Goal: Navigation & Orientation: Understand site structure

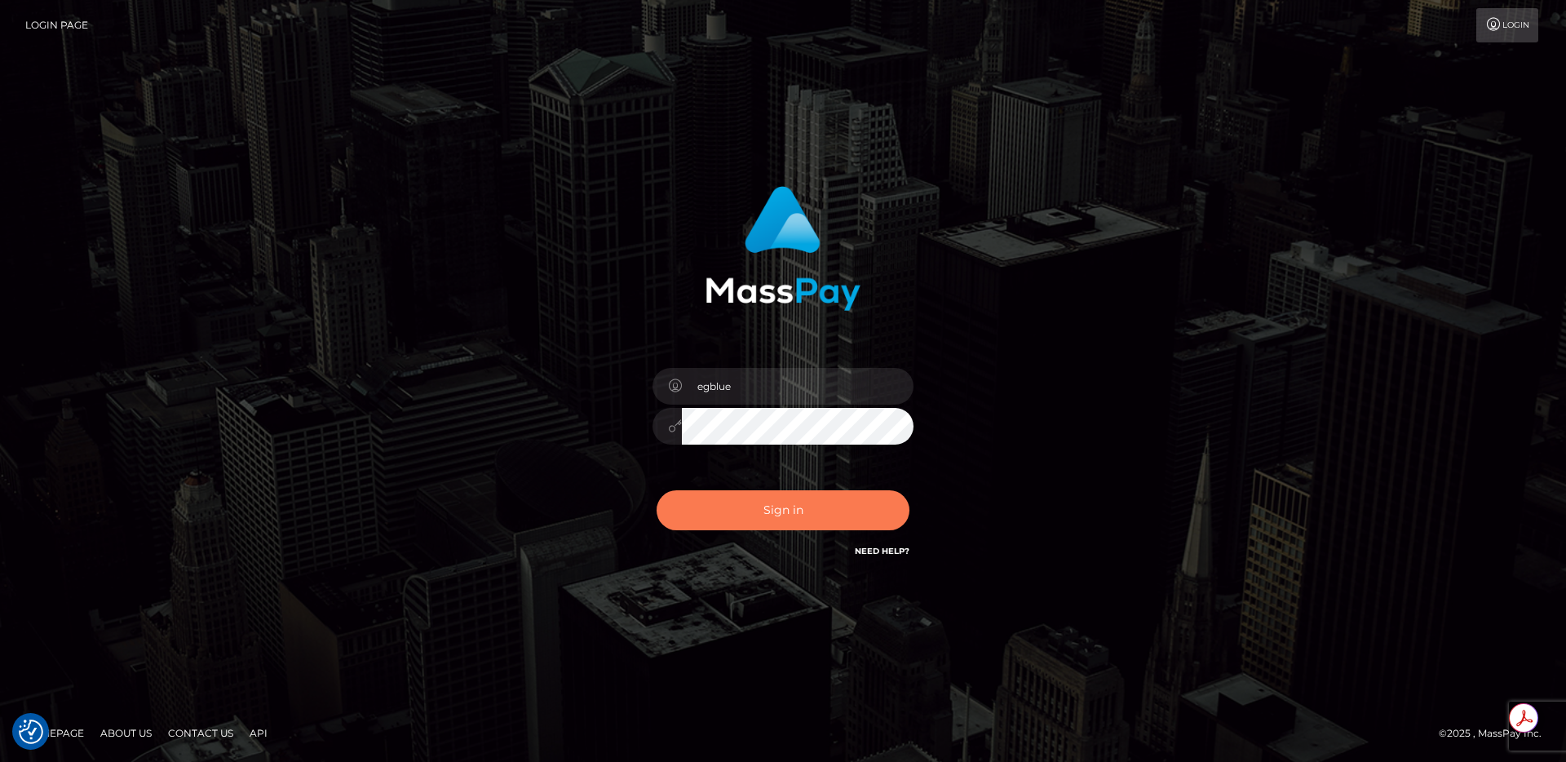
click at [821, 509] on button "Sign in" at bounding box center [782, 510] width 253 height 40
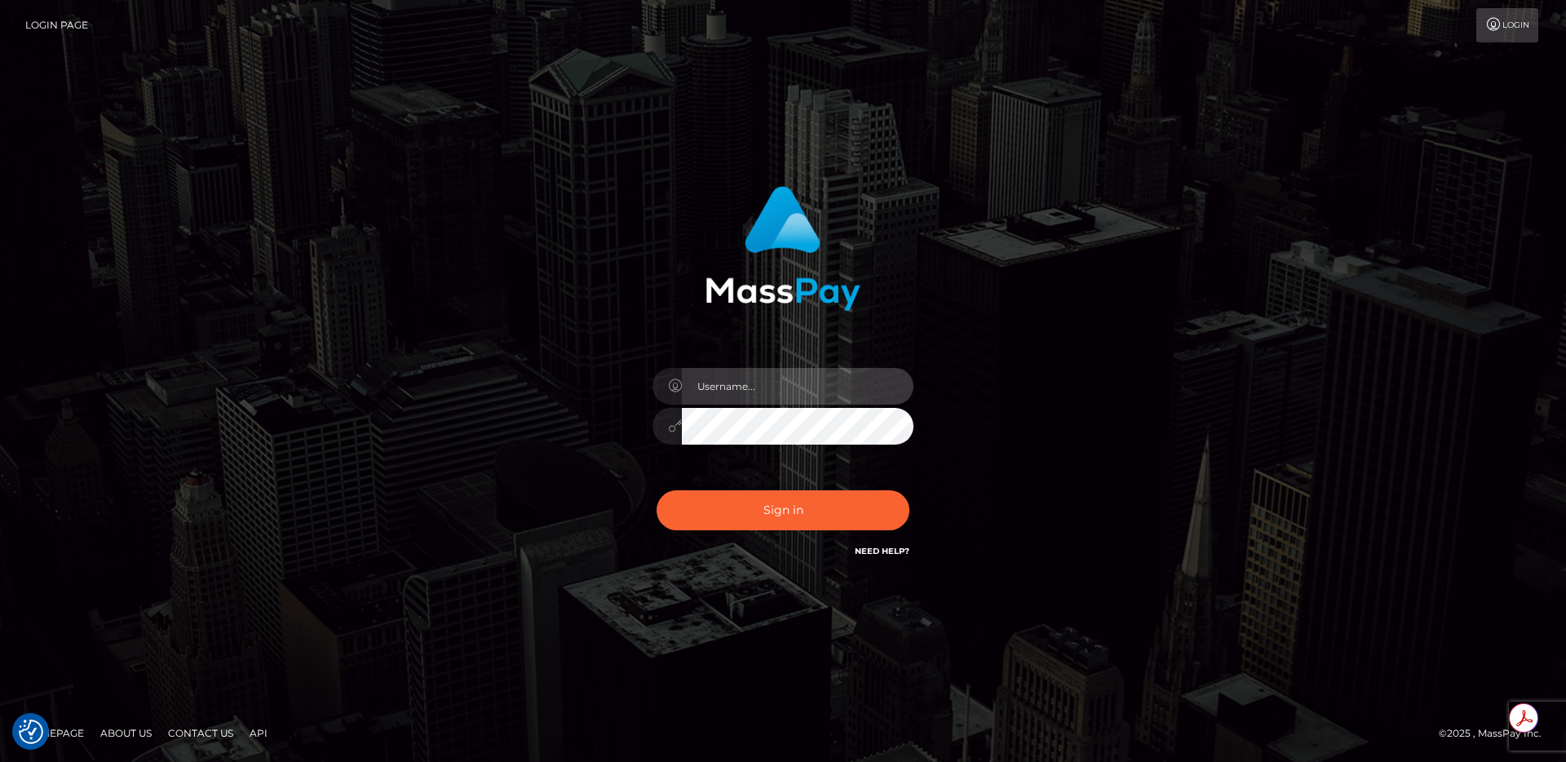
type input "egblue"
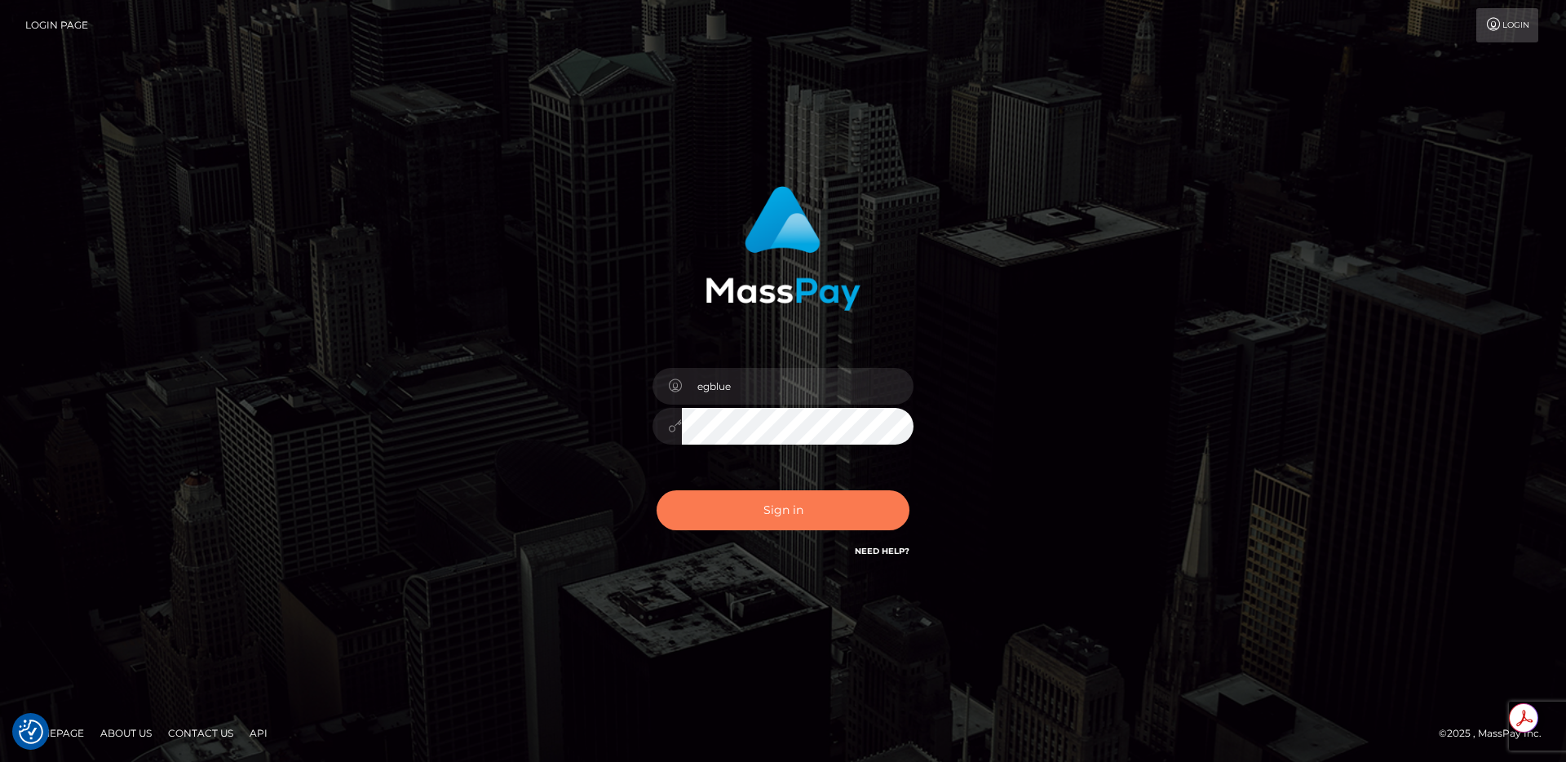
click at [791, 498] on button "Sign in" at bounding box center [782, 510] width 253 height 40
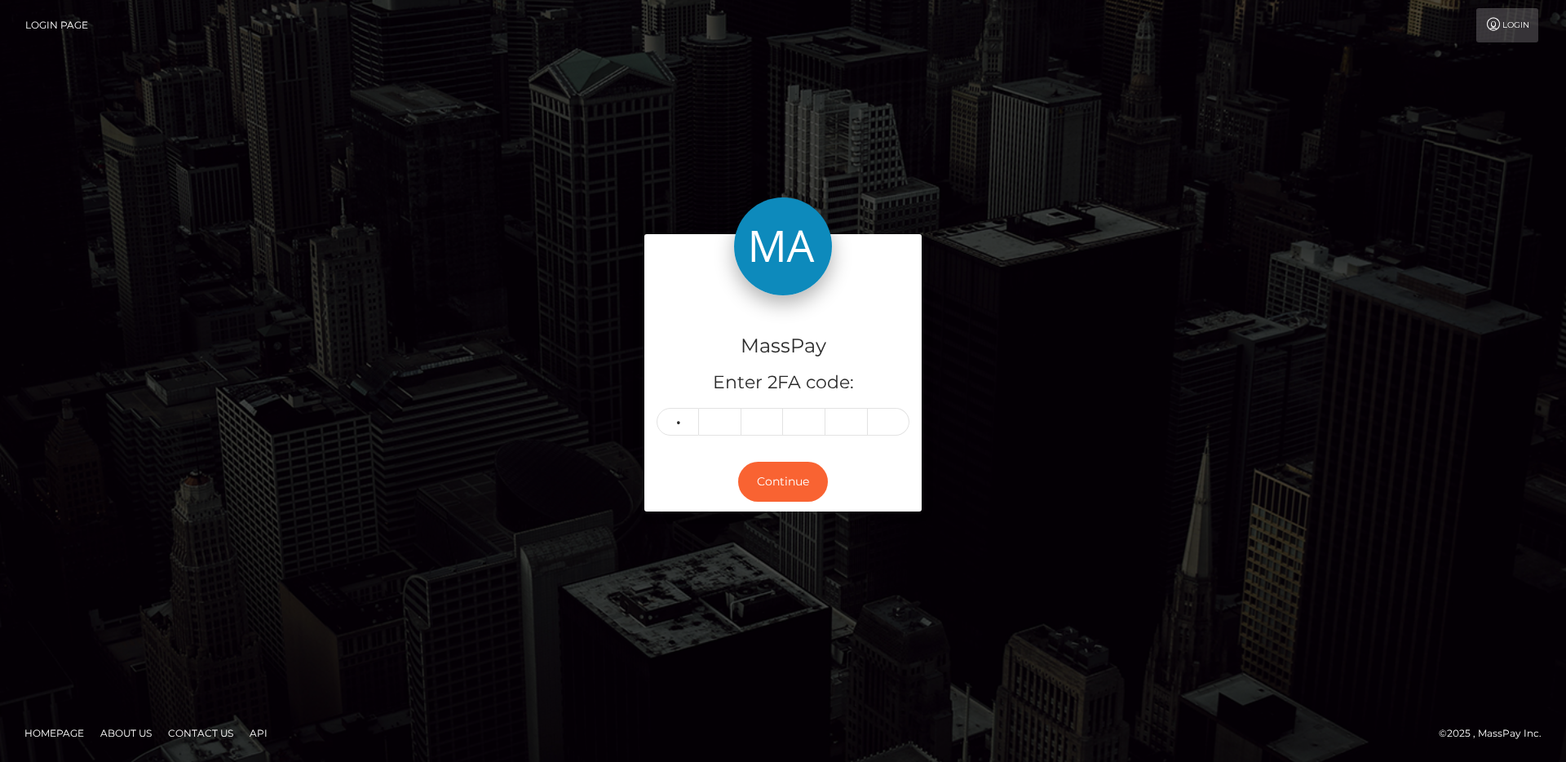
type input "3"
type input "5"
type input "1"
type input "2"
type input "7"
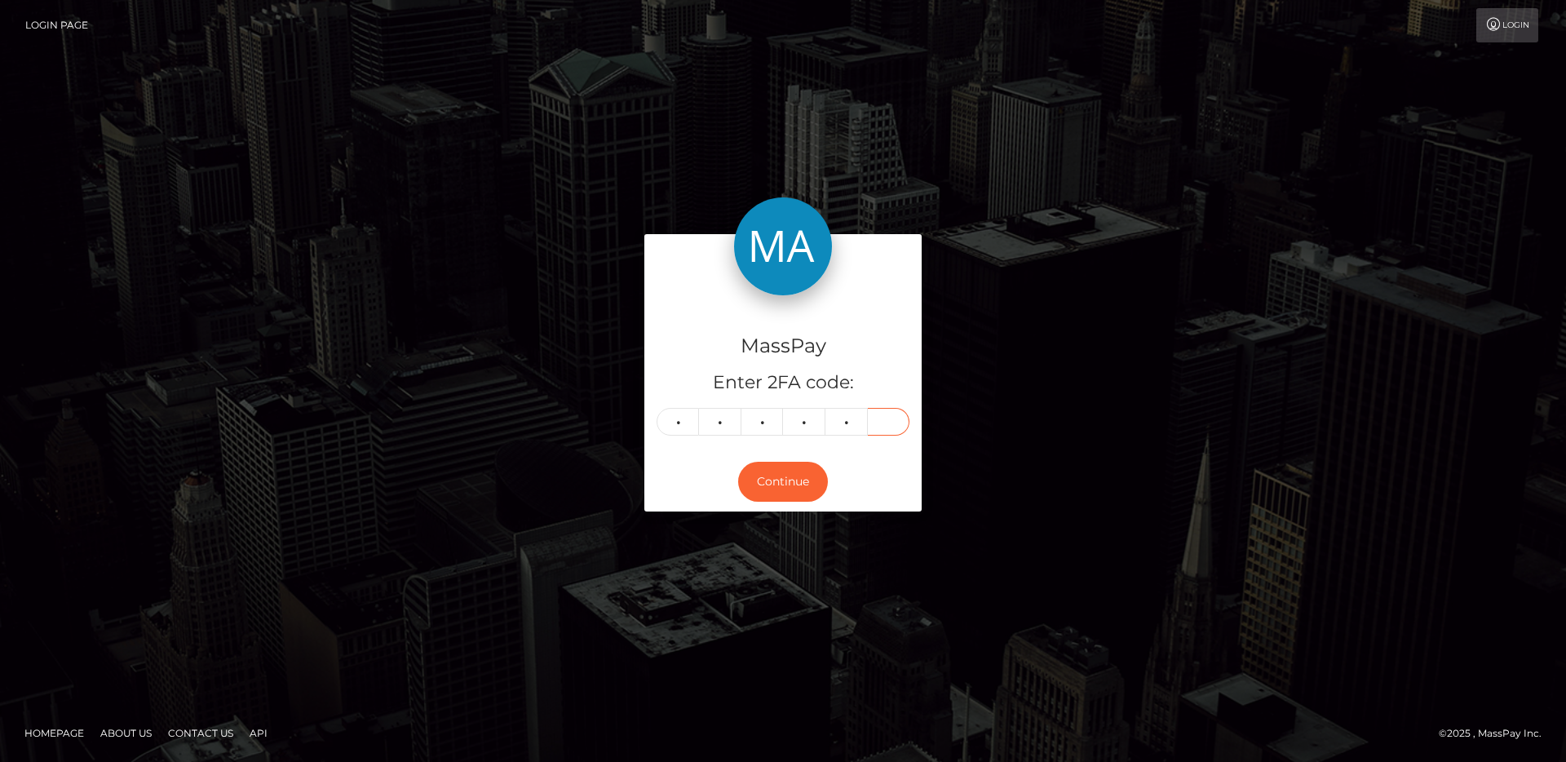
type input "5"
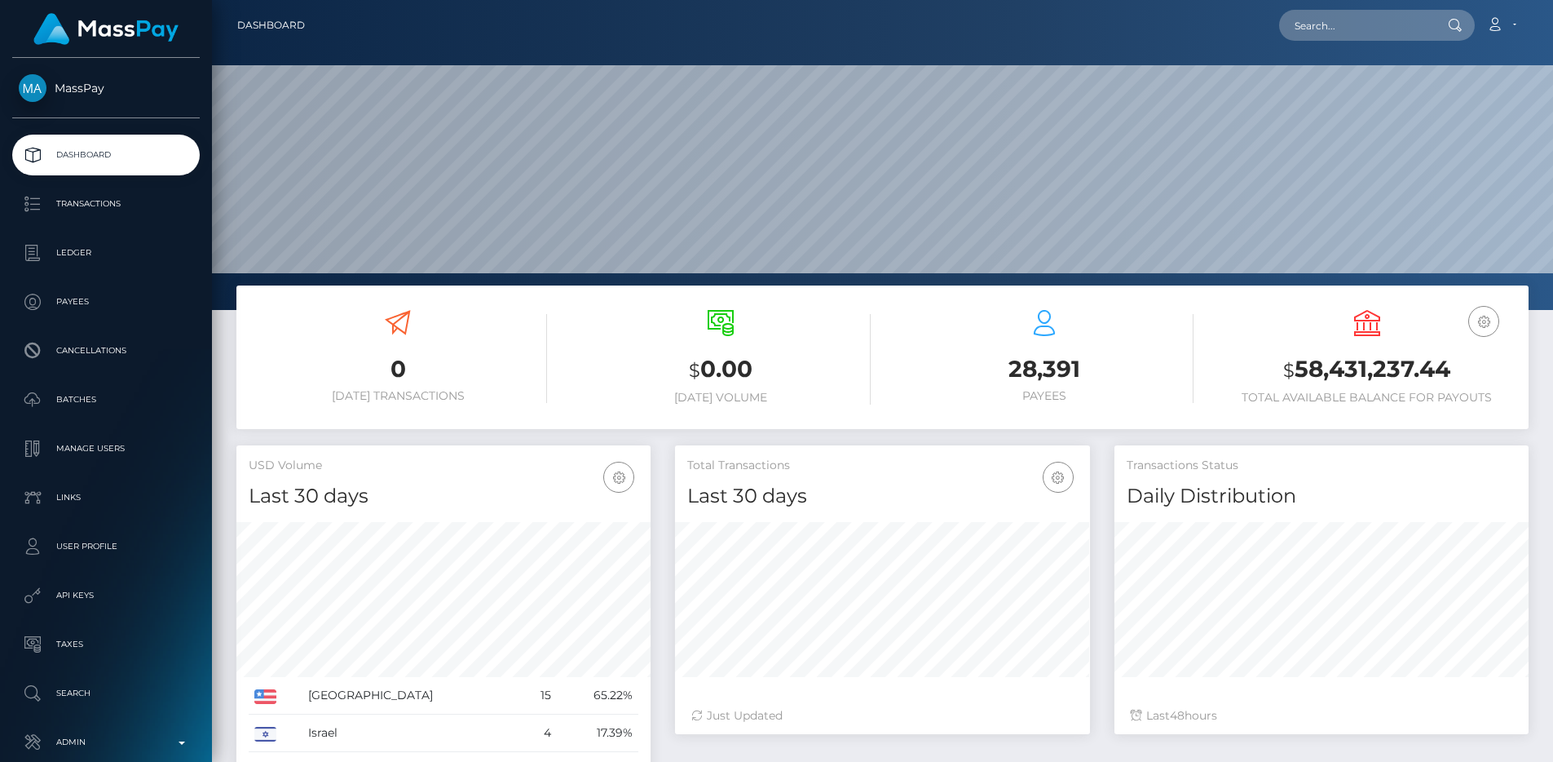
scroll to position [289, 415]
click at [143, 749] on p "Admin" at bounding box center [106, 742] width 174 height 24
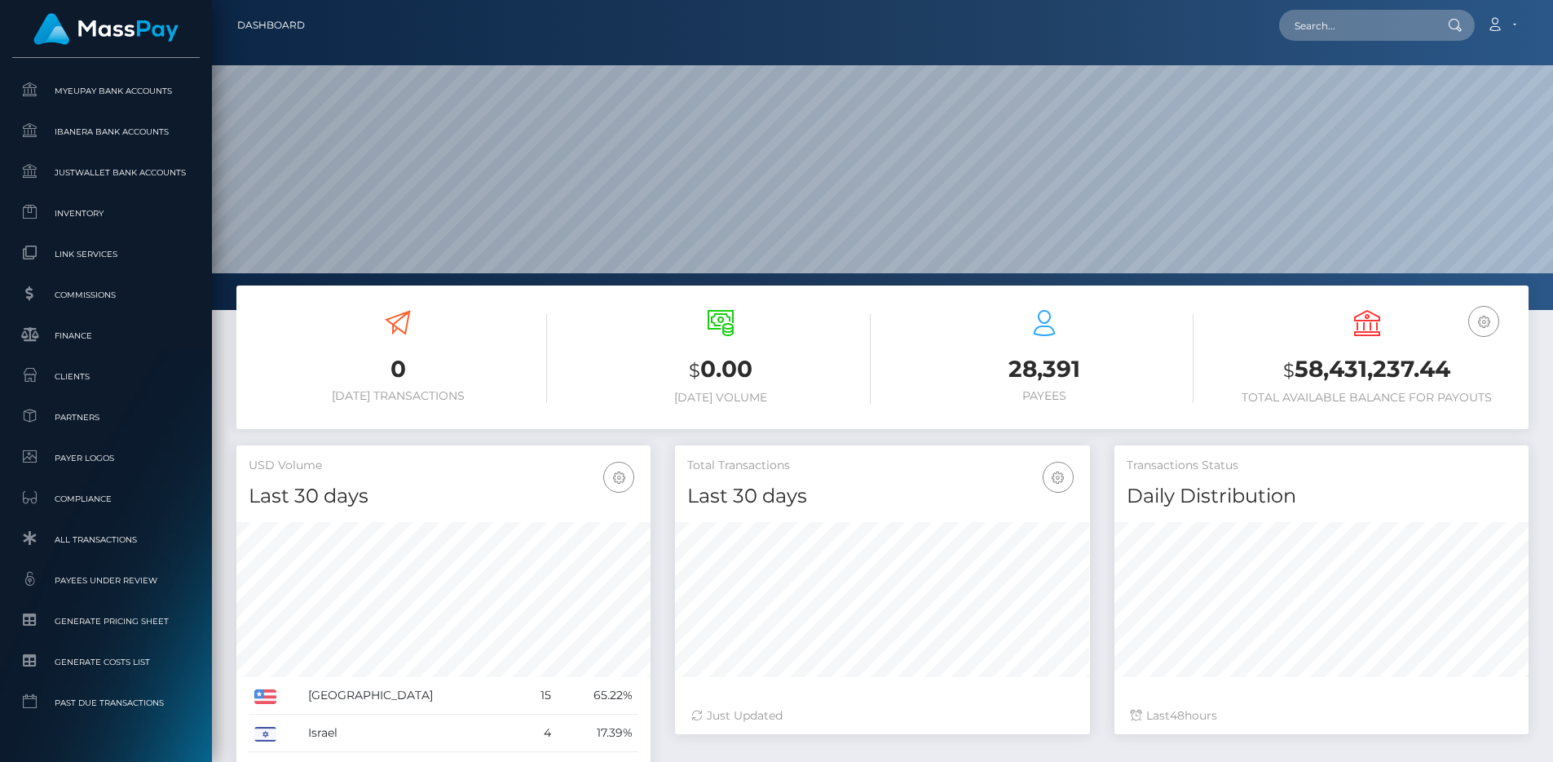
scroll to position [952, 0]
click at [96, 319] on link "Clients" at bounding box center [106, 333] width 188 height 35
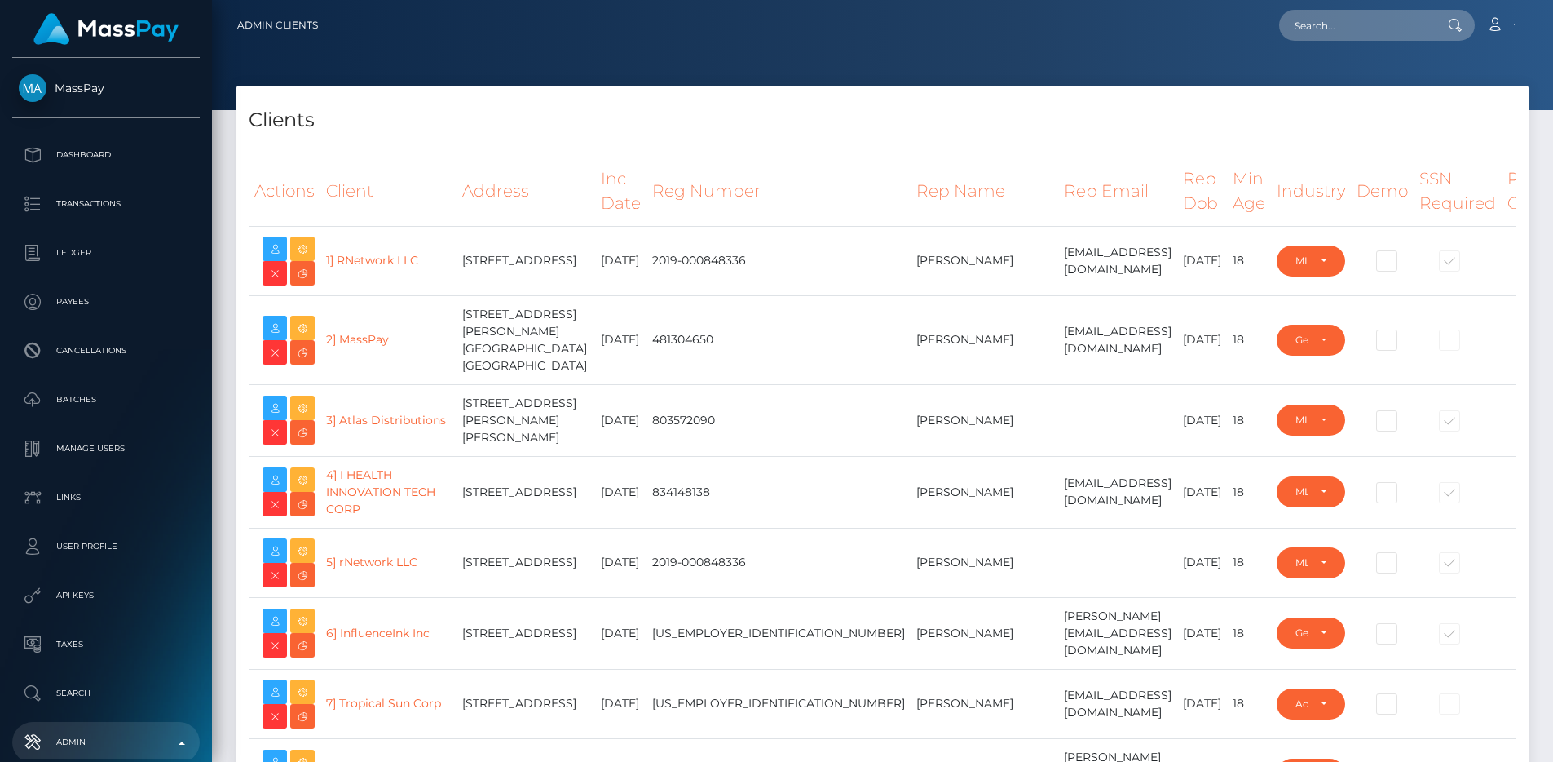
select select "223"
click at [457, 166] on th "Address" at bounding box center [526, 191] width 139 height 69
type input "egblue"
click at [457, 168] on th "Address" at bounding box center [526, 191] width 139 height 69
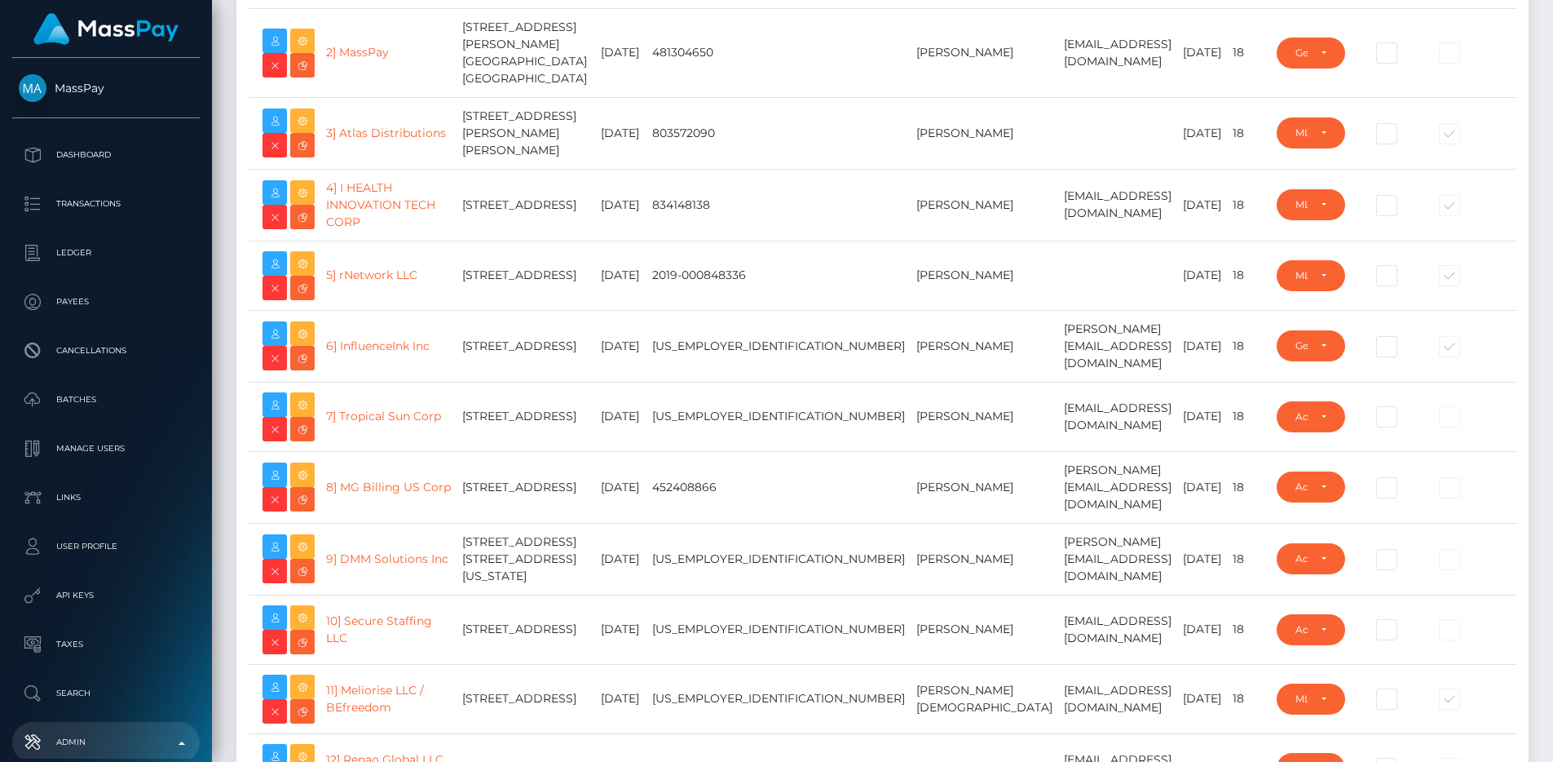
scroll to position [3238, 0]
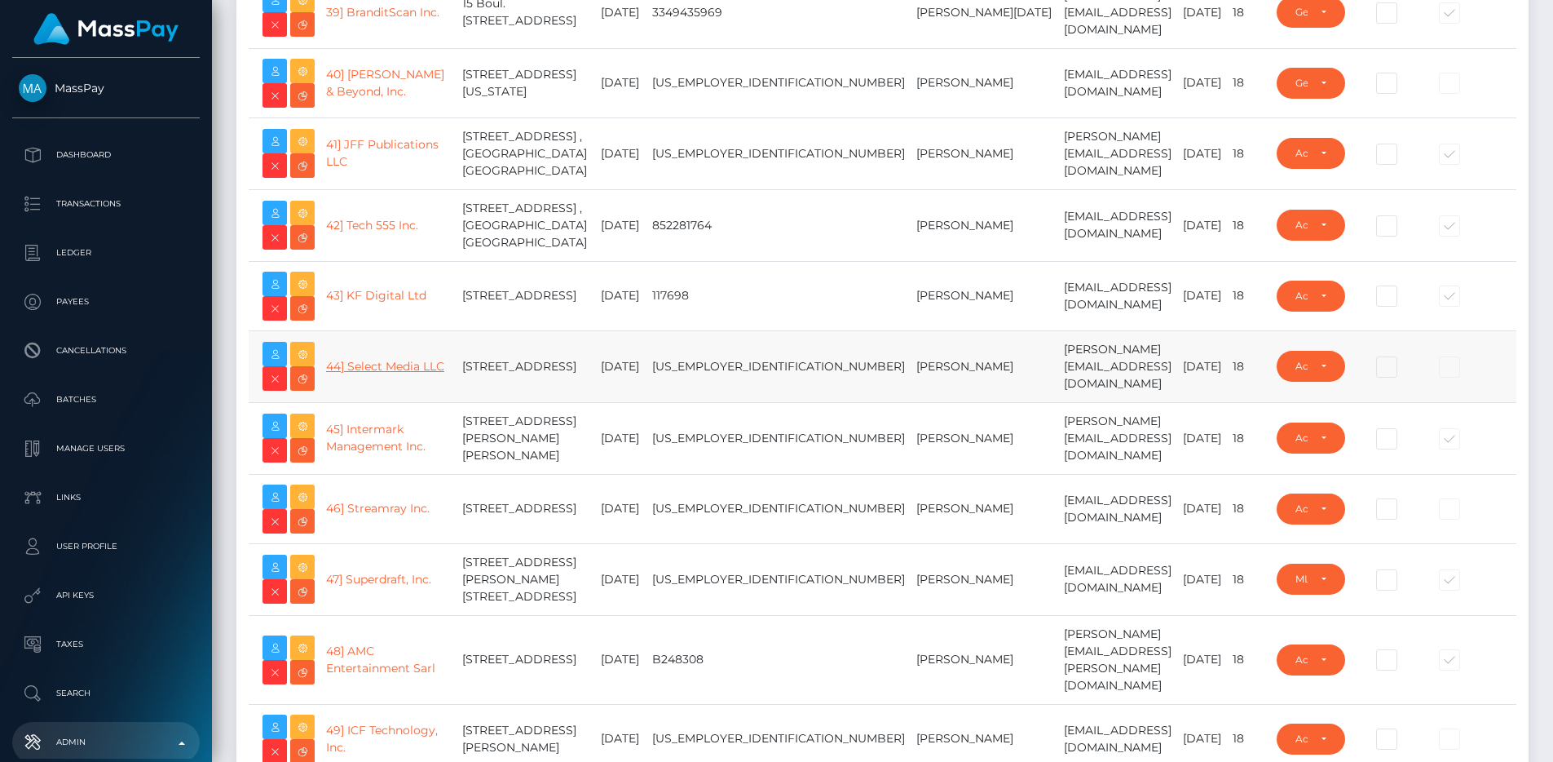
click at [353, 373] on link "44] Select Media LLC" at bounding box center [385, 366] width 118 height 15
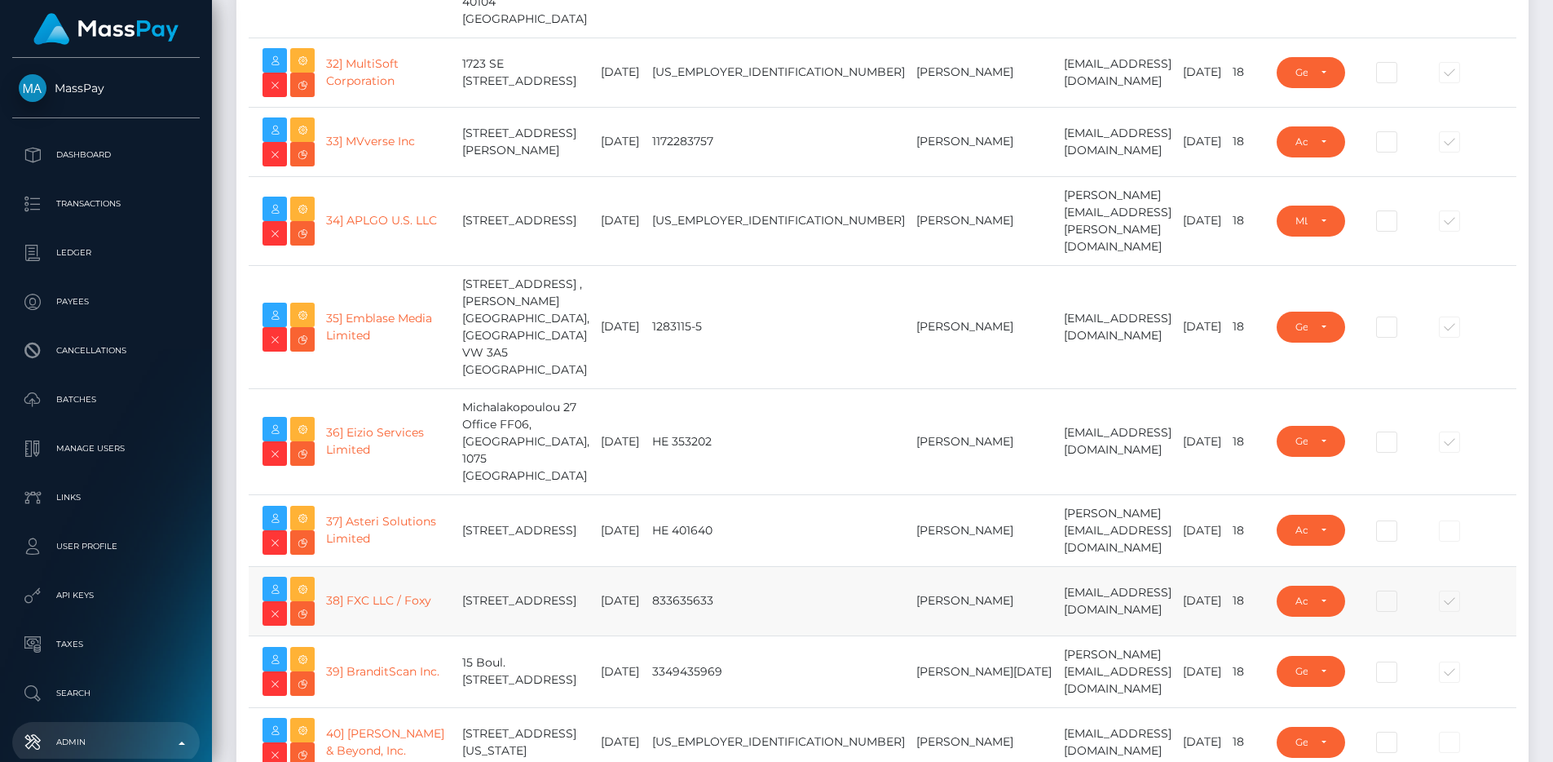
scroll to position [2567, 0]
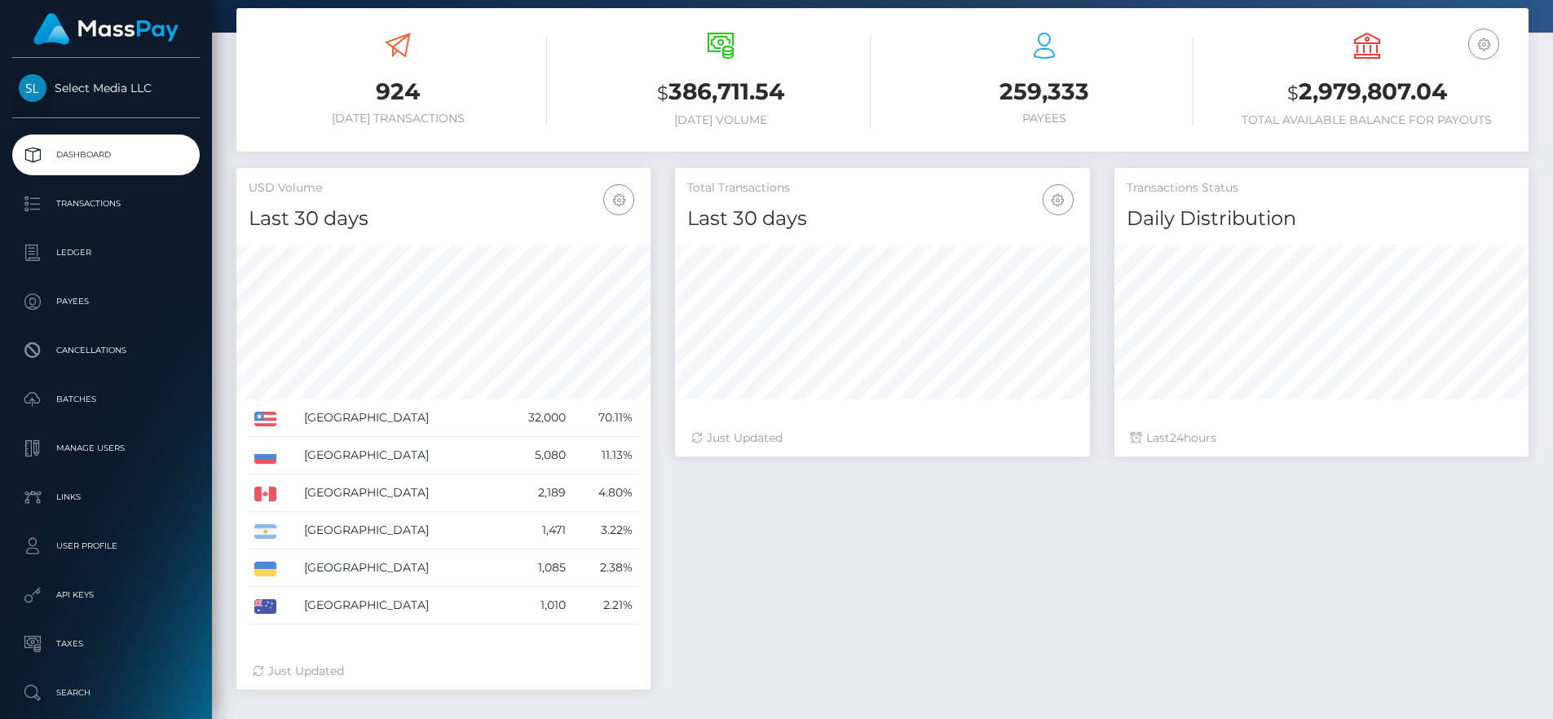
scroll to position [278, 0]
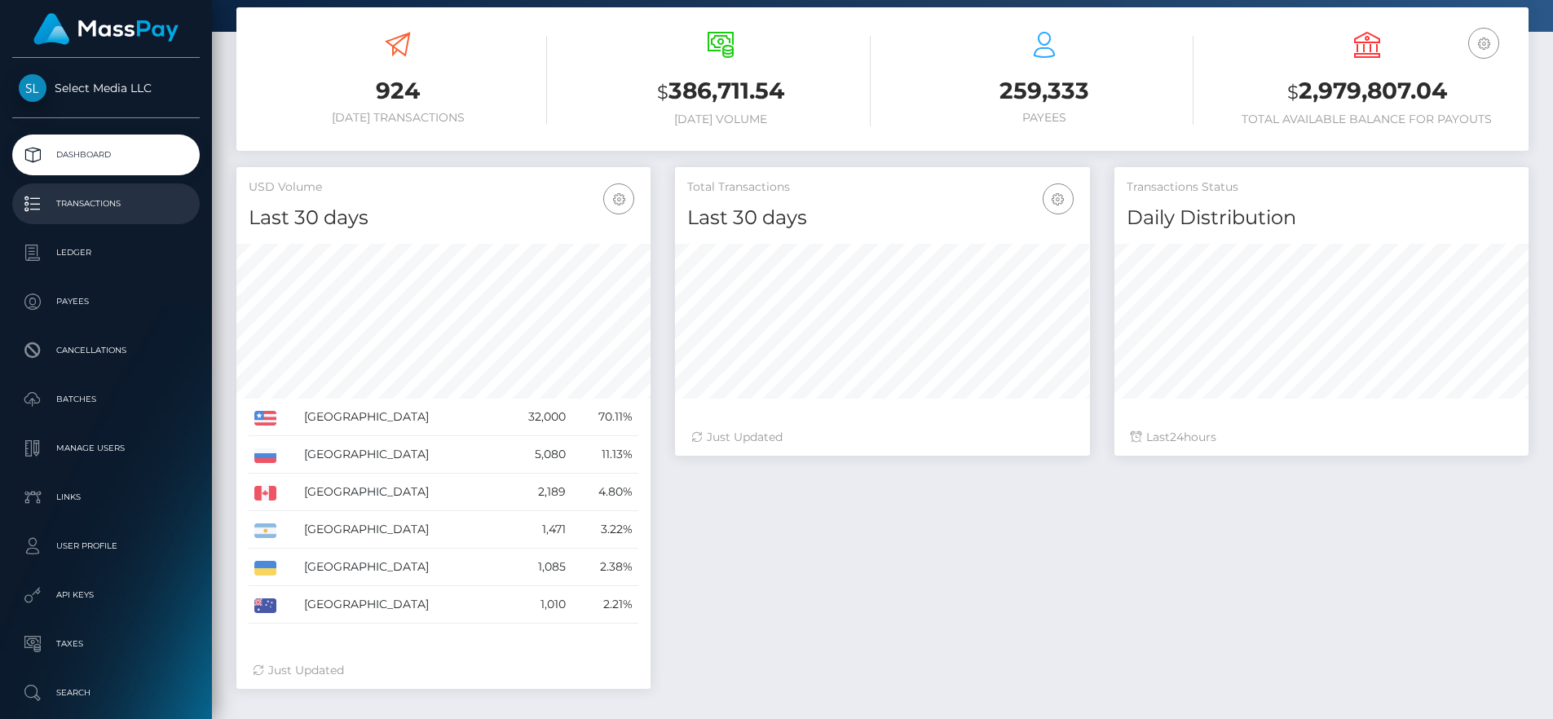
click at [100, 195] on p "Transactions" at bounding box center [106, 204] width 174 height 24
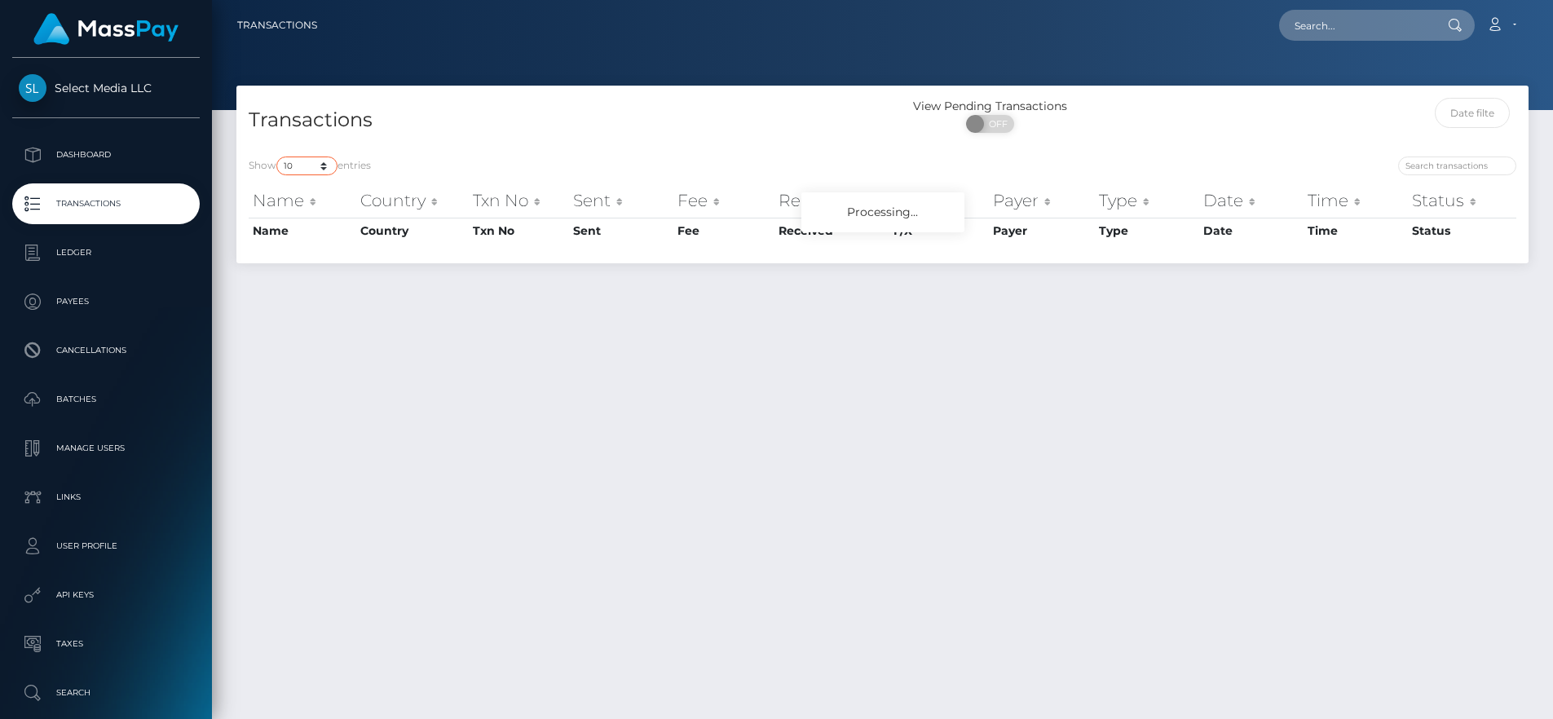
click at [311, 167] on select "10 25 50 100 250 500 1,000 3,500 All" at bounding box center [306, 166] width 61 height 19
select select "100"
click at [278, 157] on select "10 25 50 100 250 500 1,000 3,500 All" at bounding box center [306, 166] width 61 height 19
click at [479, 93] on div "Transactions View Pending Transactions ON OFF" at bounding box center [882, 115] width 1292 height 59
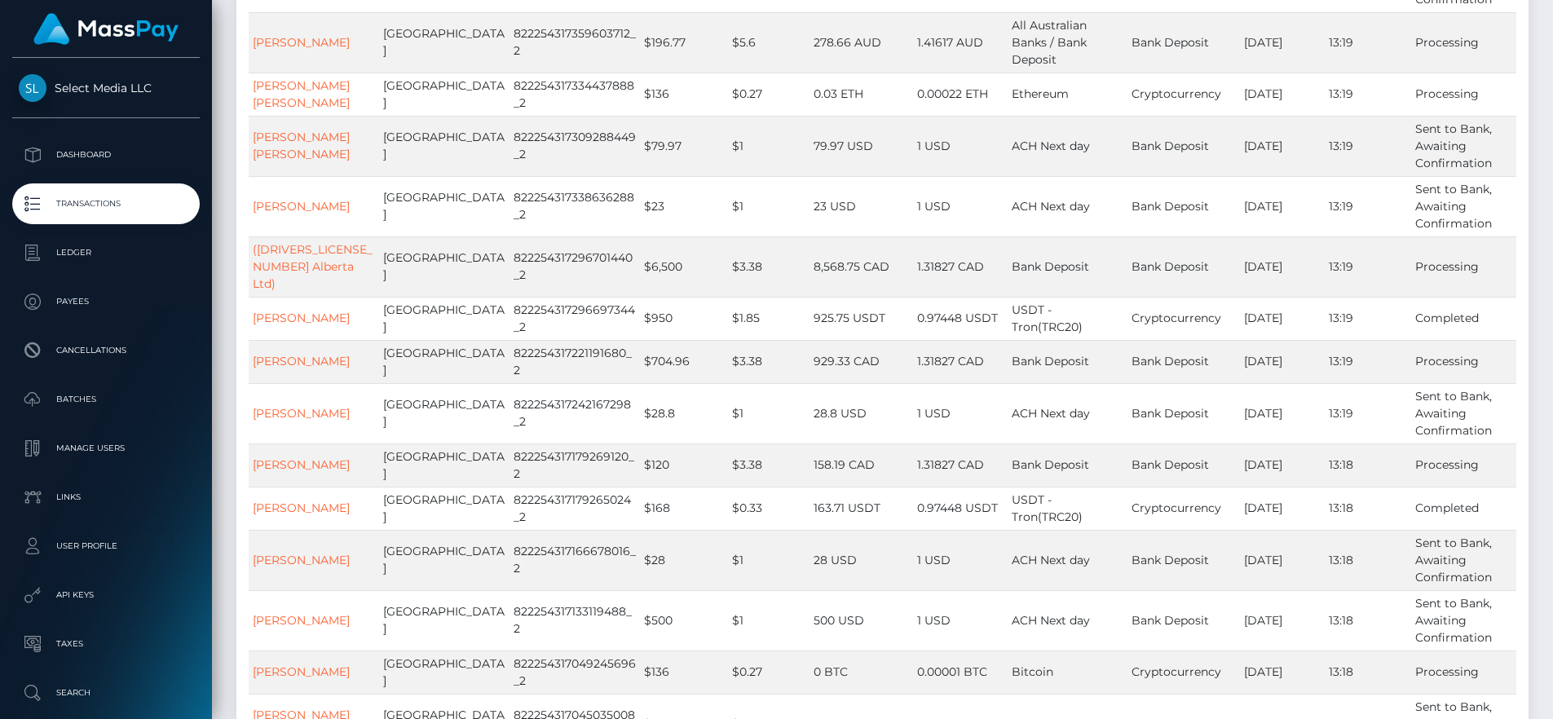
scroll to position [216, 0]
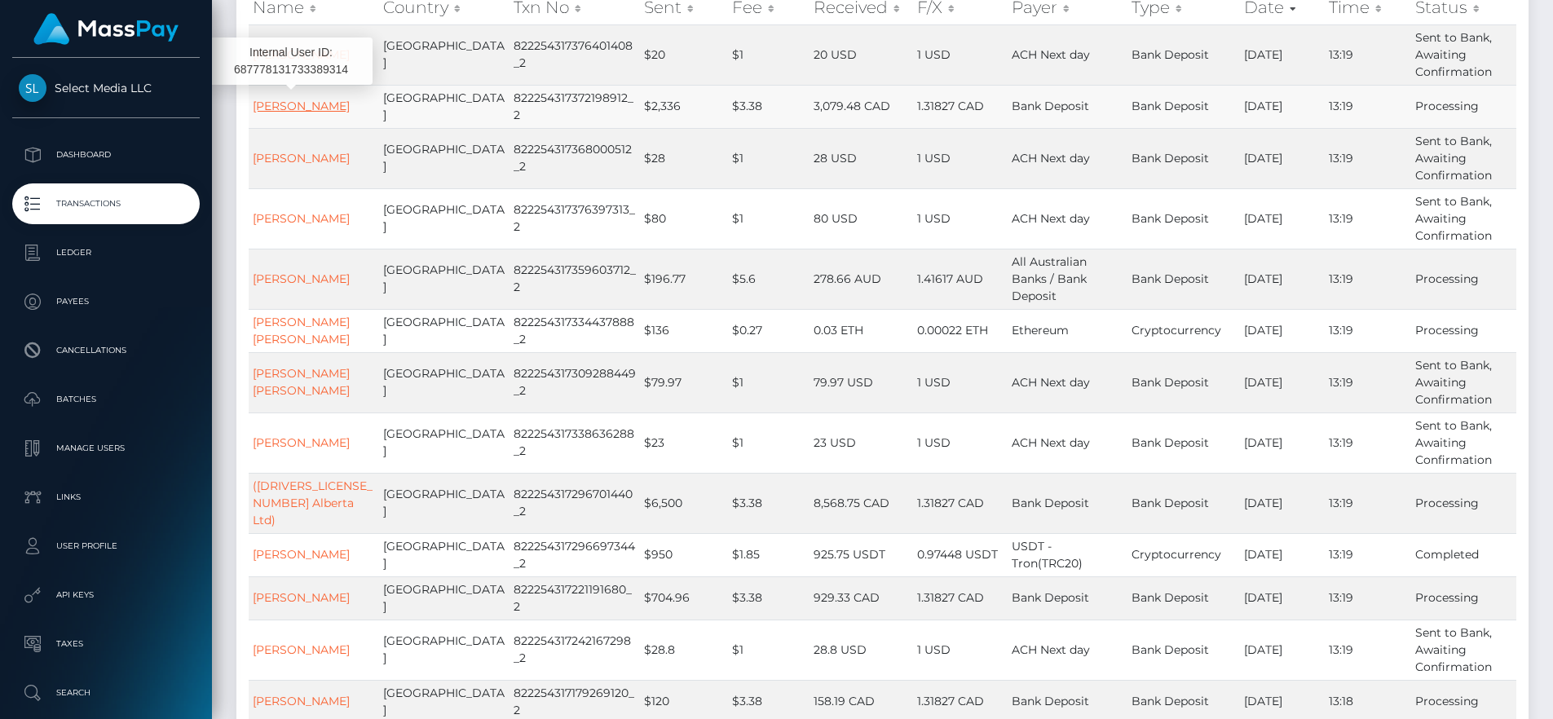
click at [283, 99] on link "ROGER PAUL JAMES" at bounding box center [301, 106] width 97 height 15
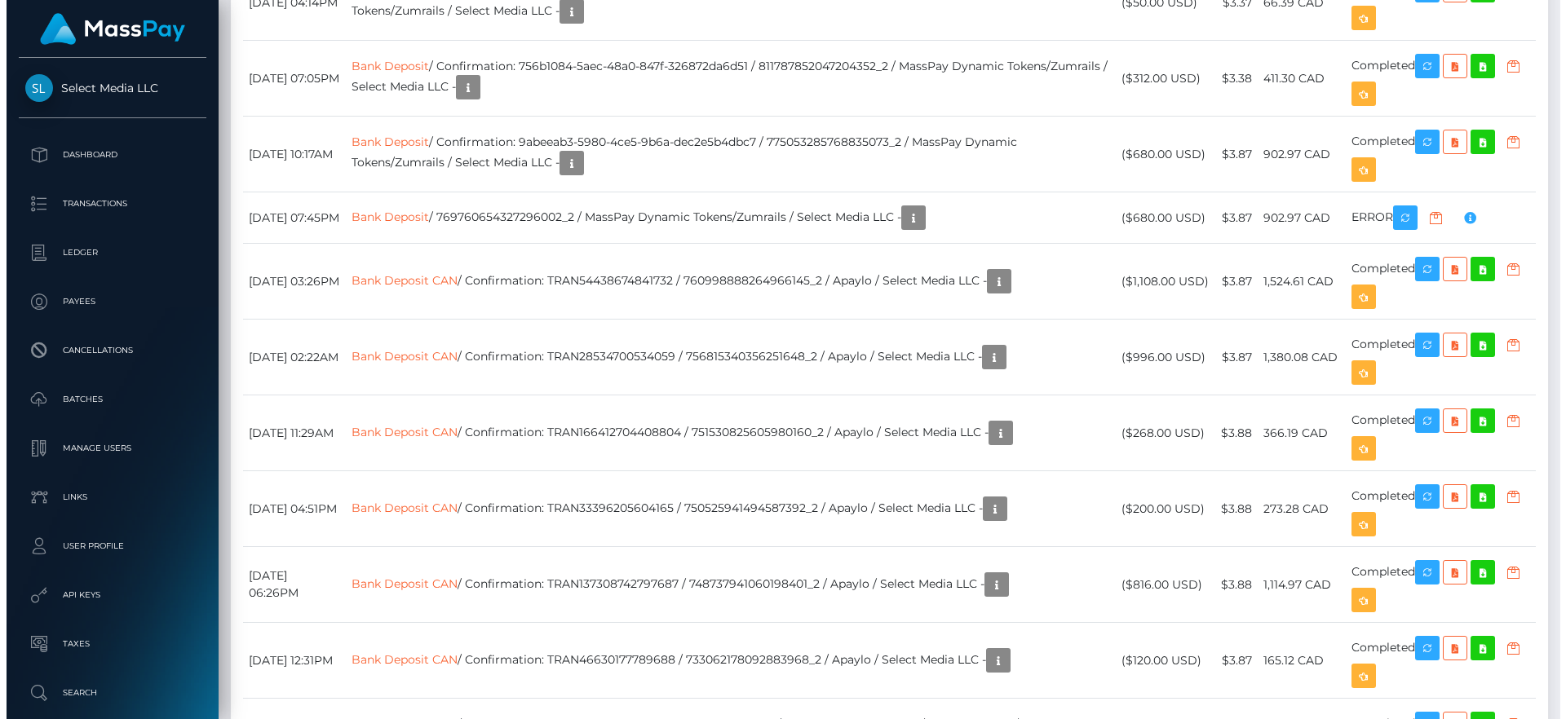
scroll to position [3213, 0]
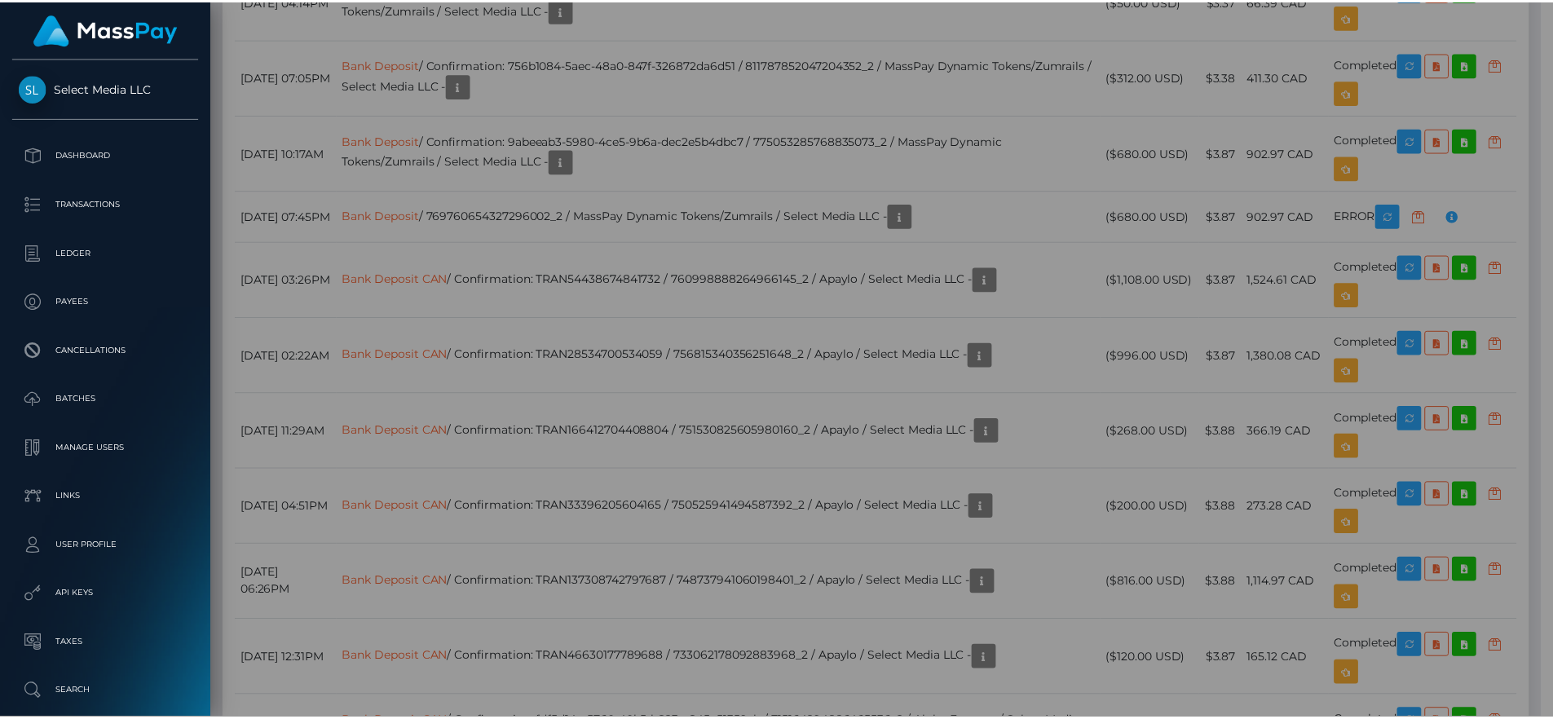
scroll to position [815195, 814976]
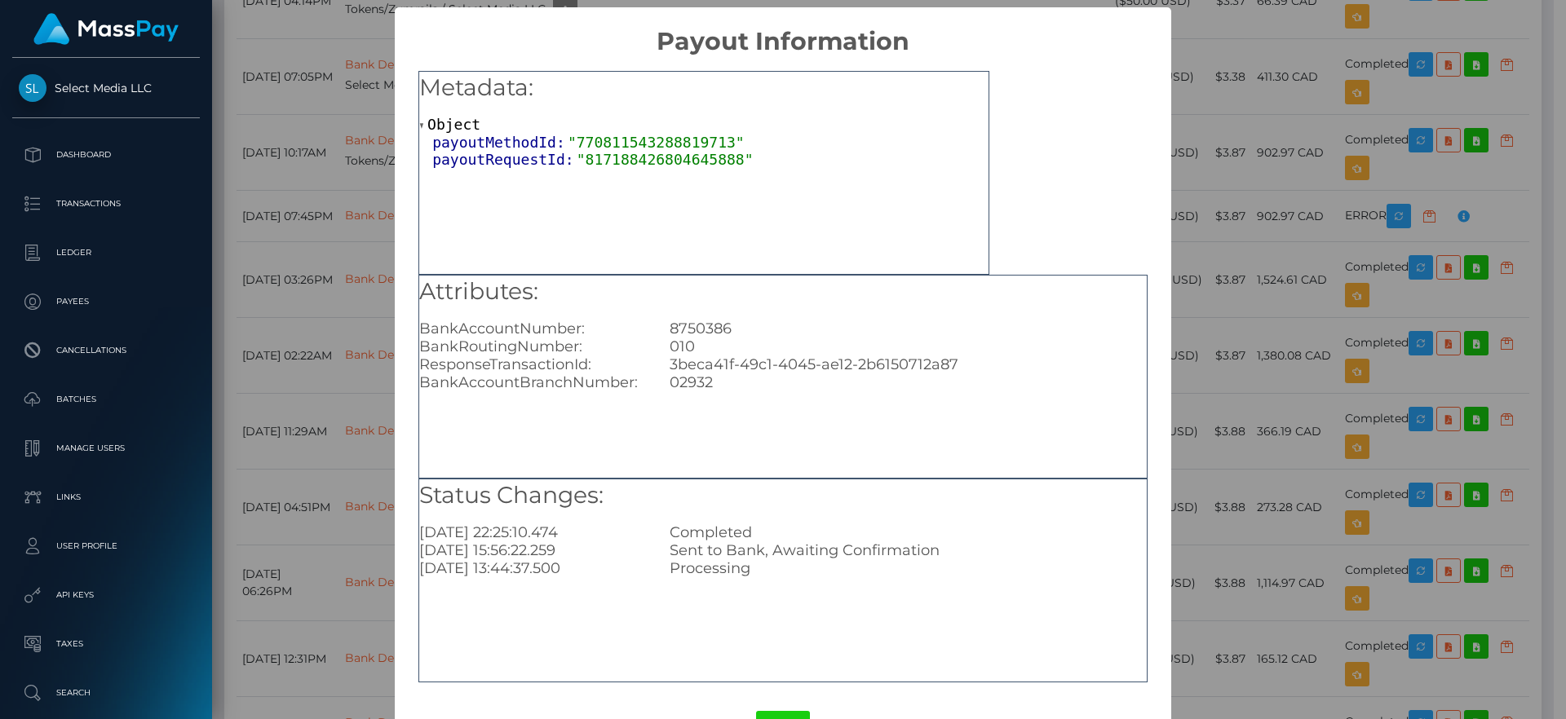
click at [1187, 370] on div "× Payout Information Metadata: Object payoutMethodId: "770811543288819713" payo…" at bounding box center [783, 359] width 1566 height 719
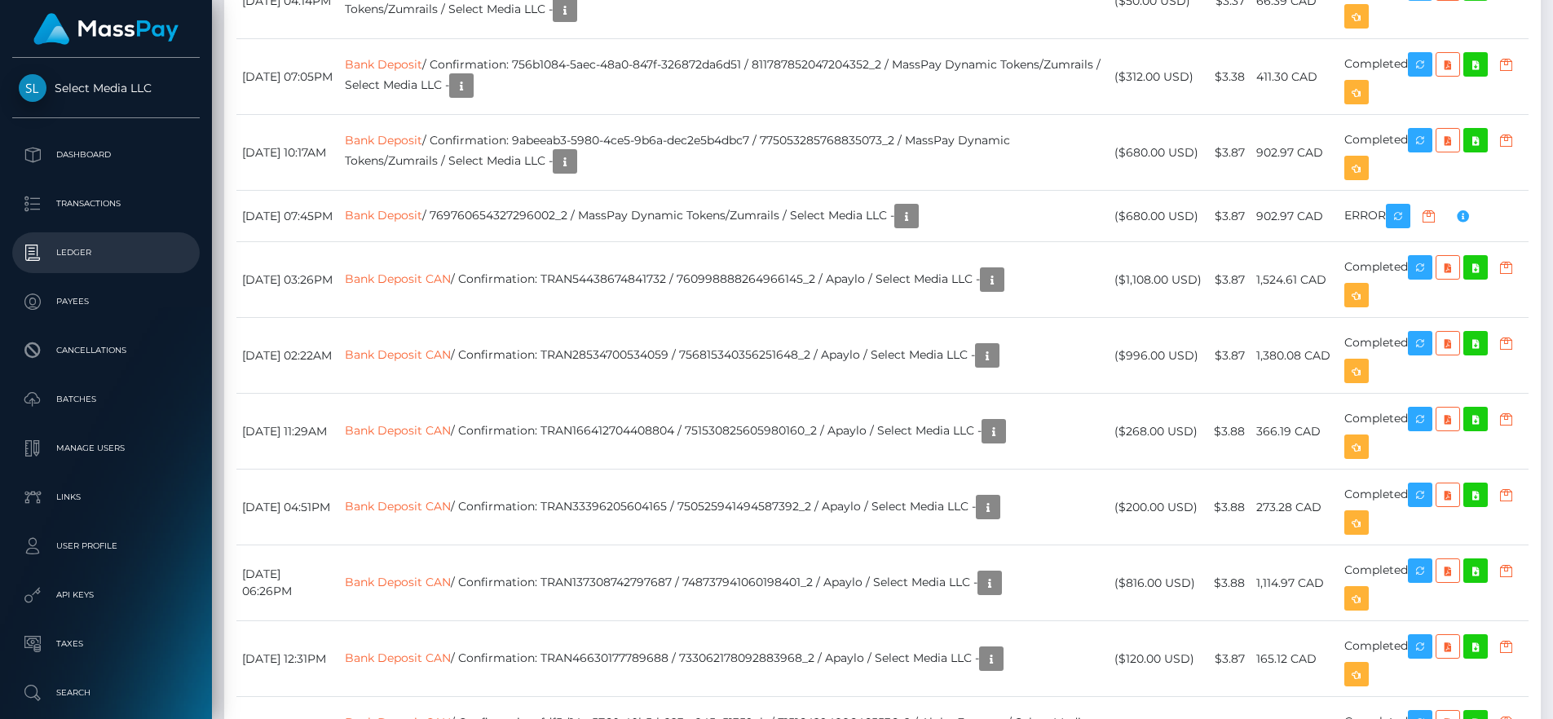
click at [95, 268] on link "Ledger" at bounding box center [106, 252] width 188 height 41
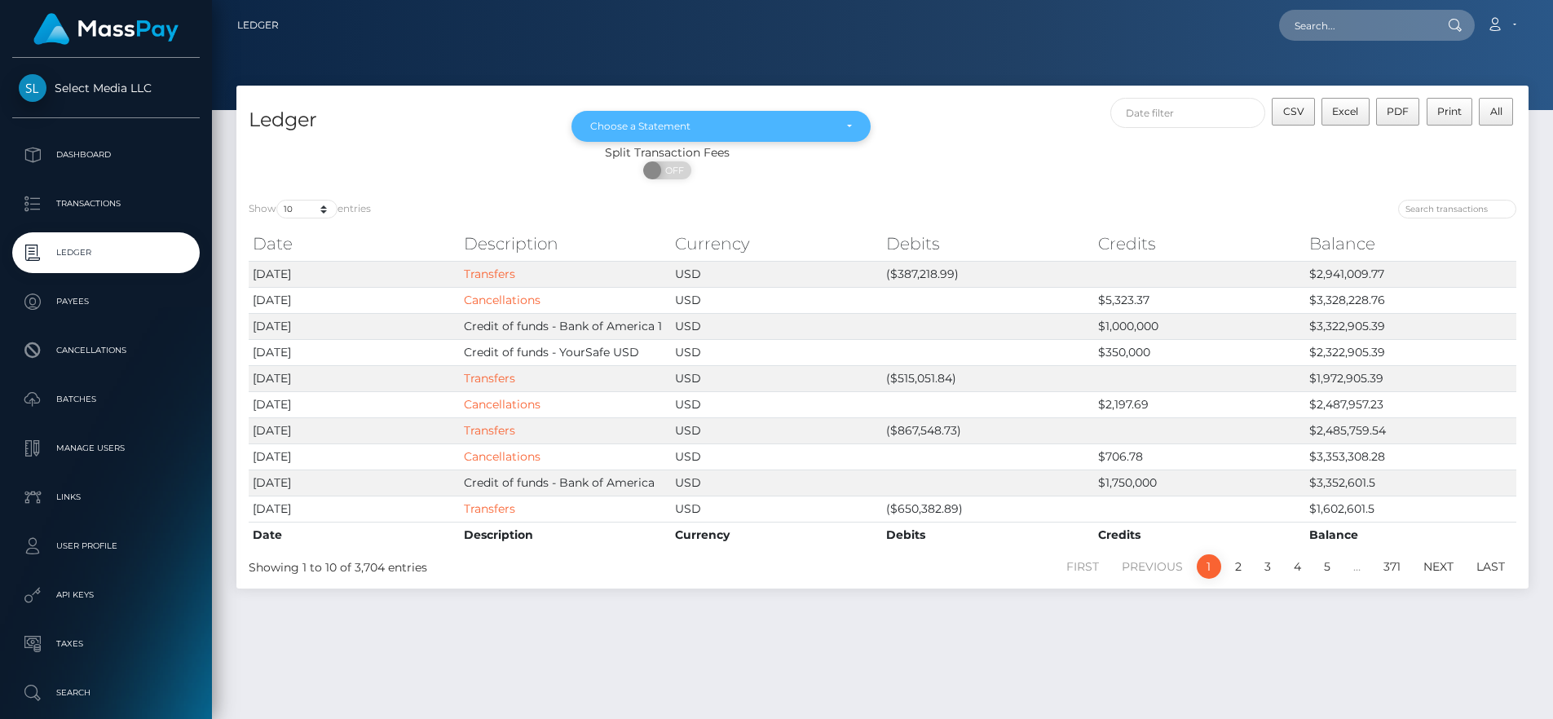
click at [669, 117] on div "Choose a Statement" at bounding box center [721, 126] width 298 height 31
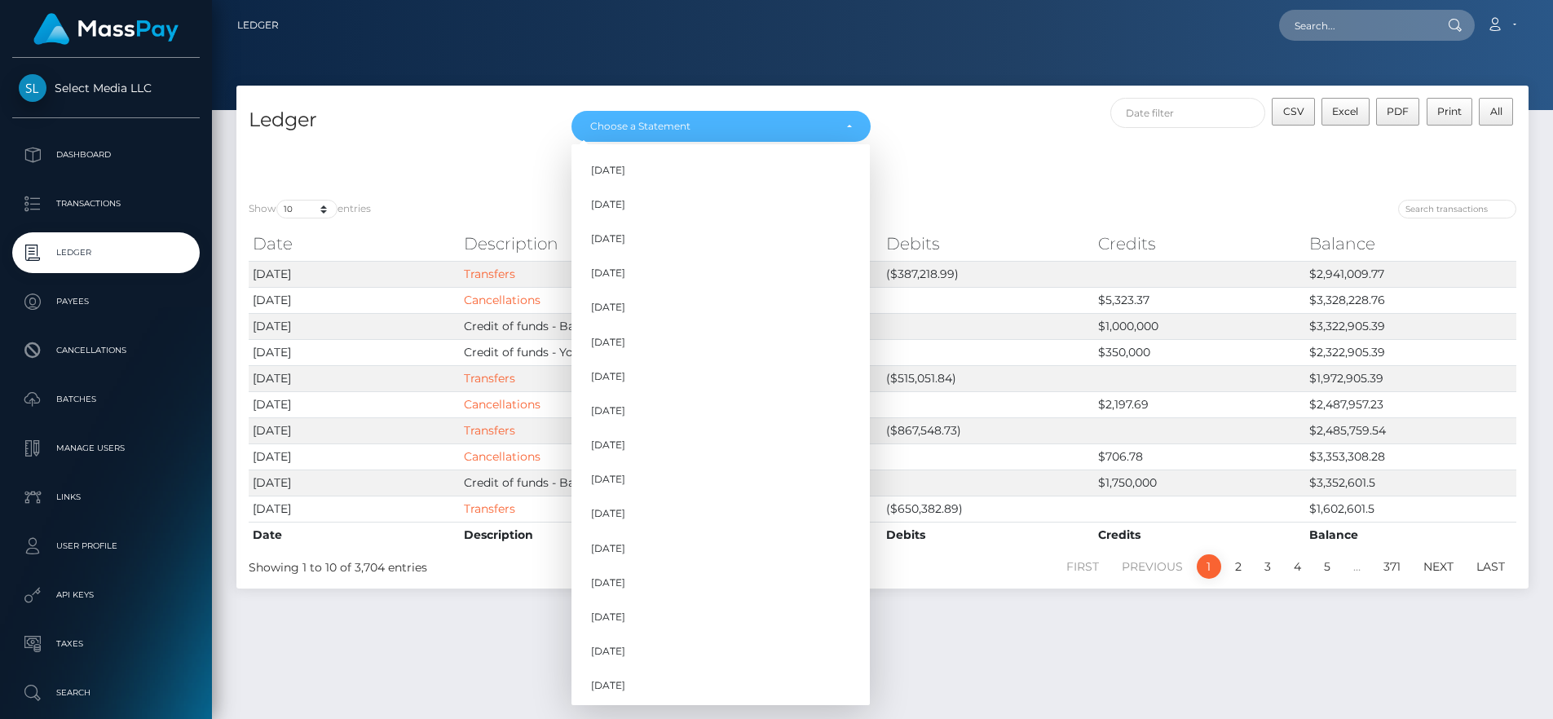
click at [1071, 170] on div "ON OFF" at bounding box center [667, 174] width 862 height 26
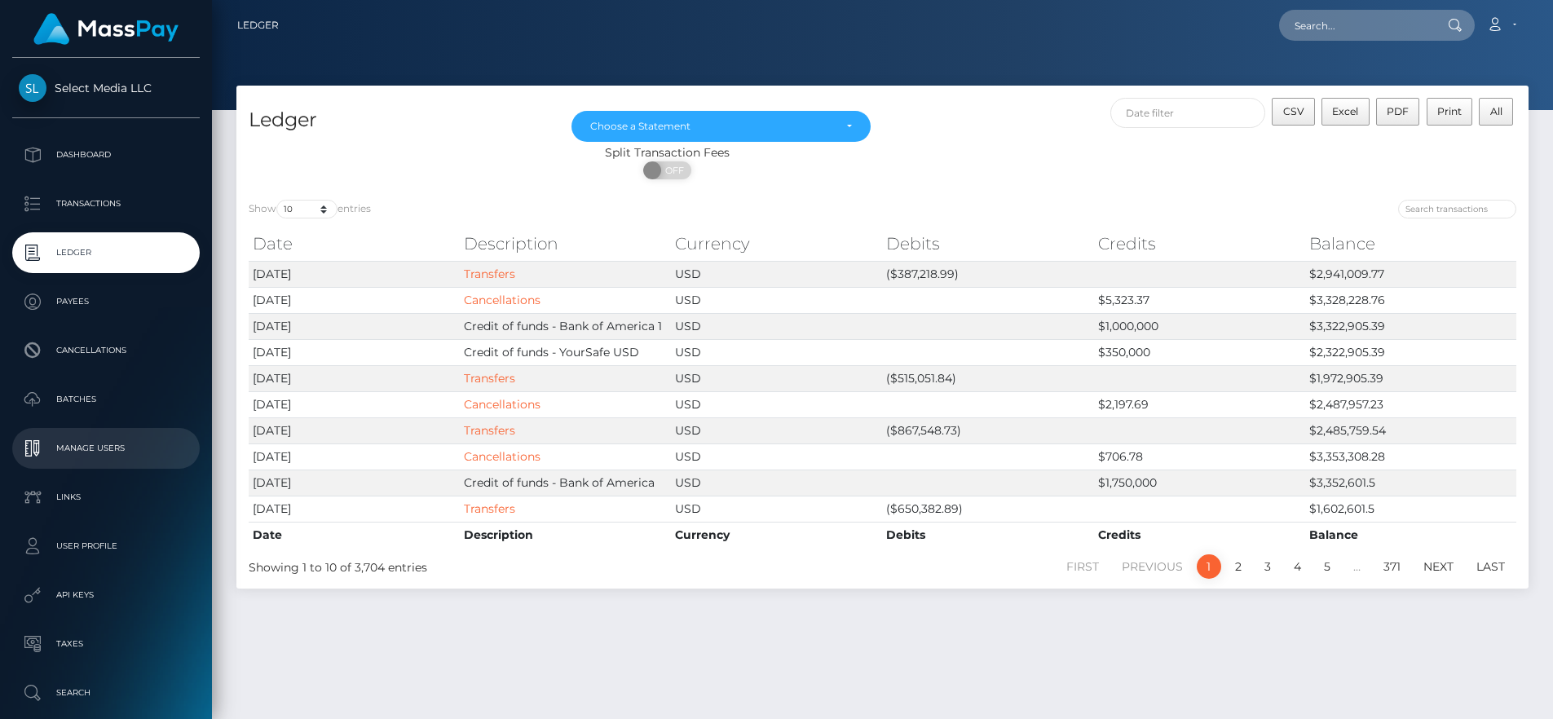
click at [130, 452] on p "Manage Users" at bounding box center [106, 448] width 174 height 24
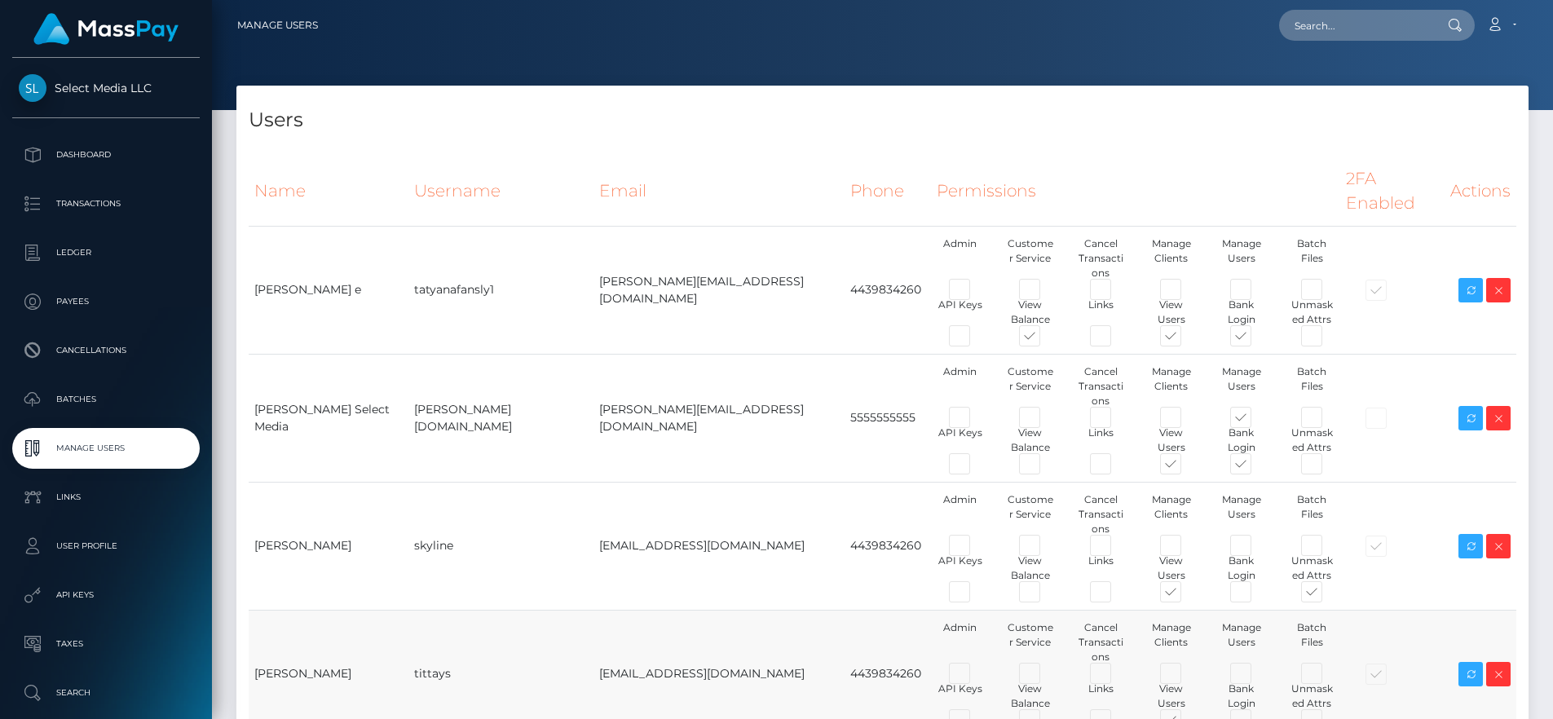
type input "egblue"
click at [74, 501] on p "Links" at bounding box center [106, 497] width 174 height 24
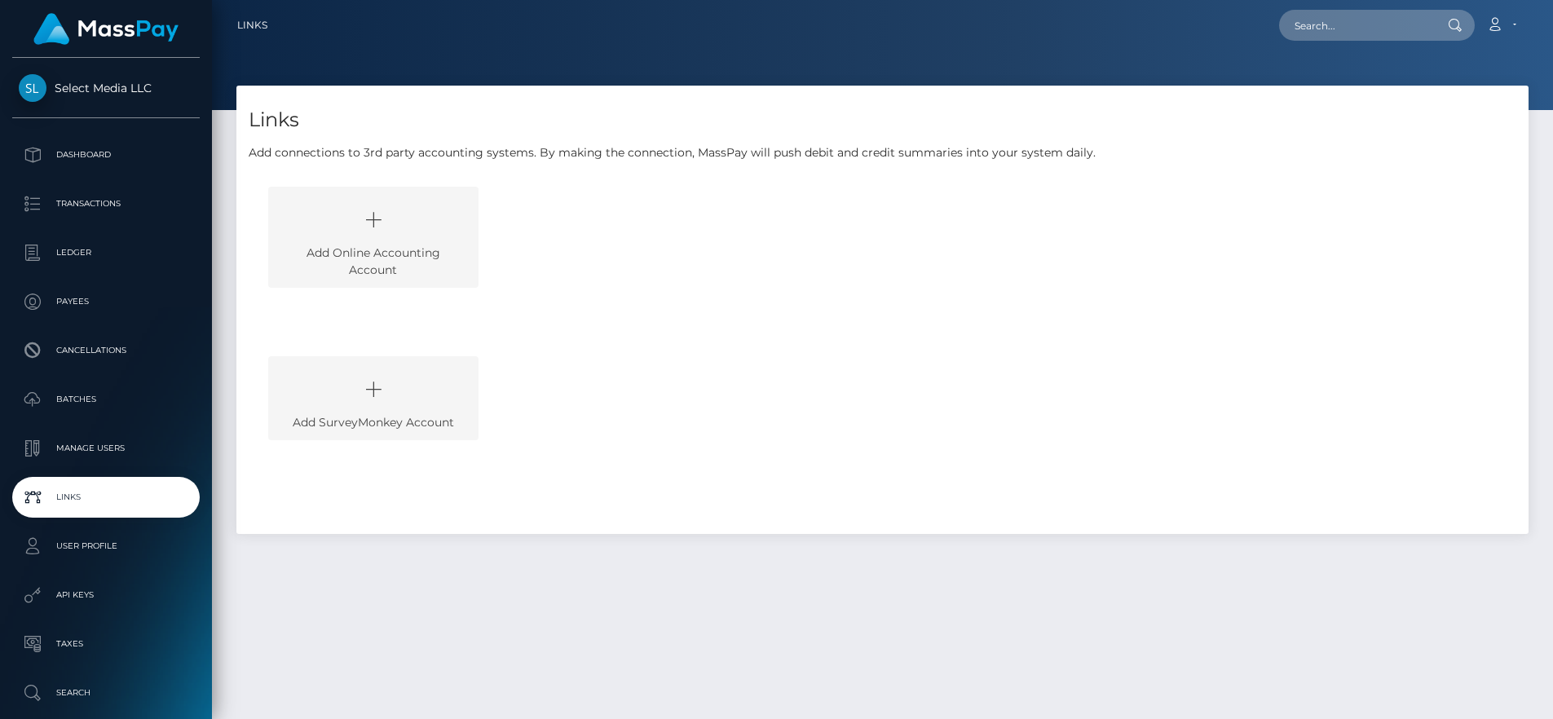
click at [367, 250] on div "Add Online Accounting Account" at bounding box center [373, 237] width 210 height 101
click at [117, 583] on p "API Keys" at bounding box center [106, 595] width 174 height 24
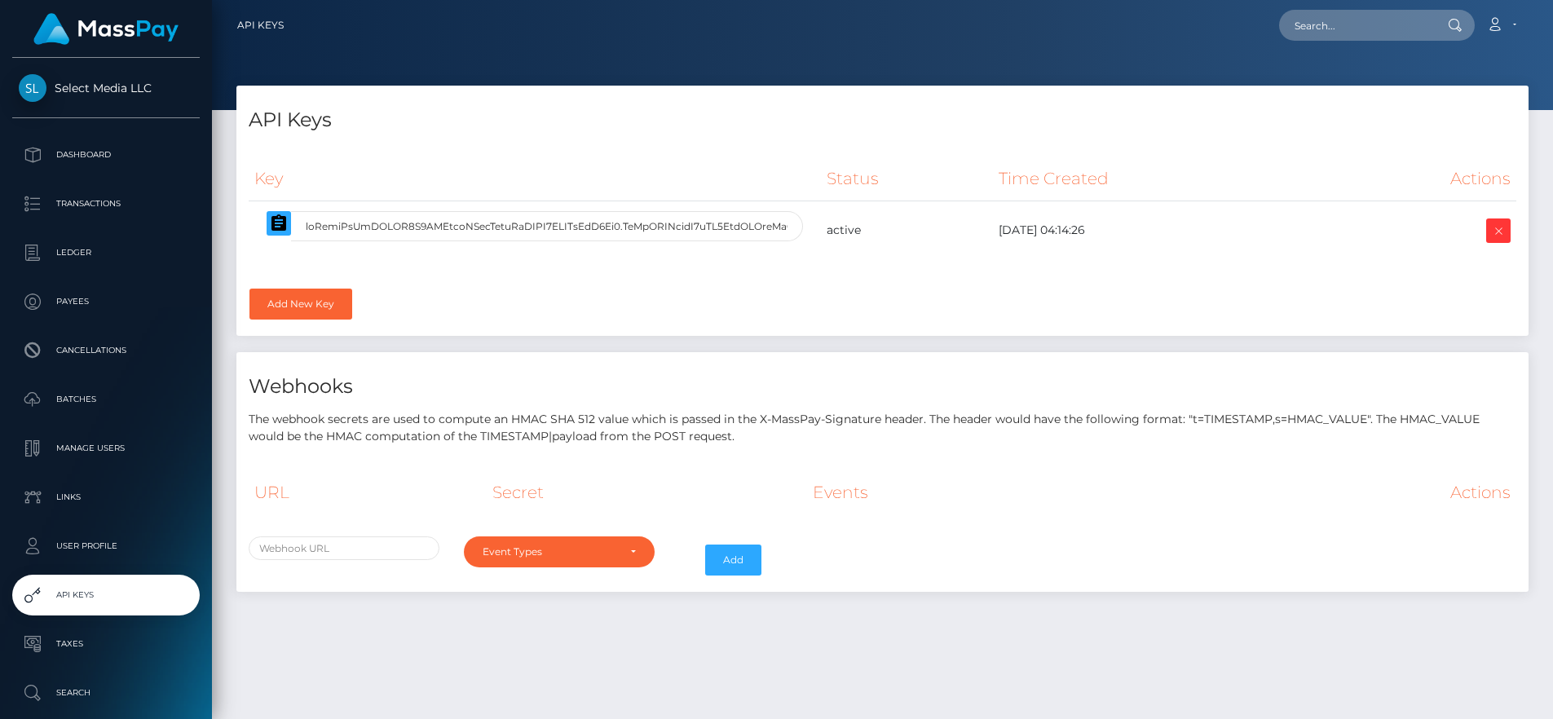
select select
click at [533, 552] on div "Event Types" at bounding box center [550, 551] width 135 height 13
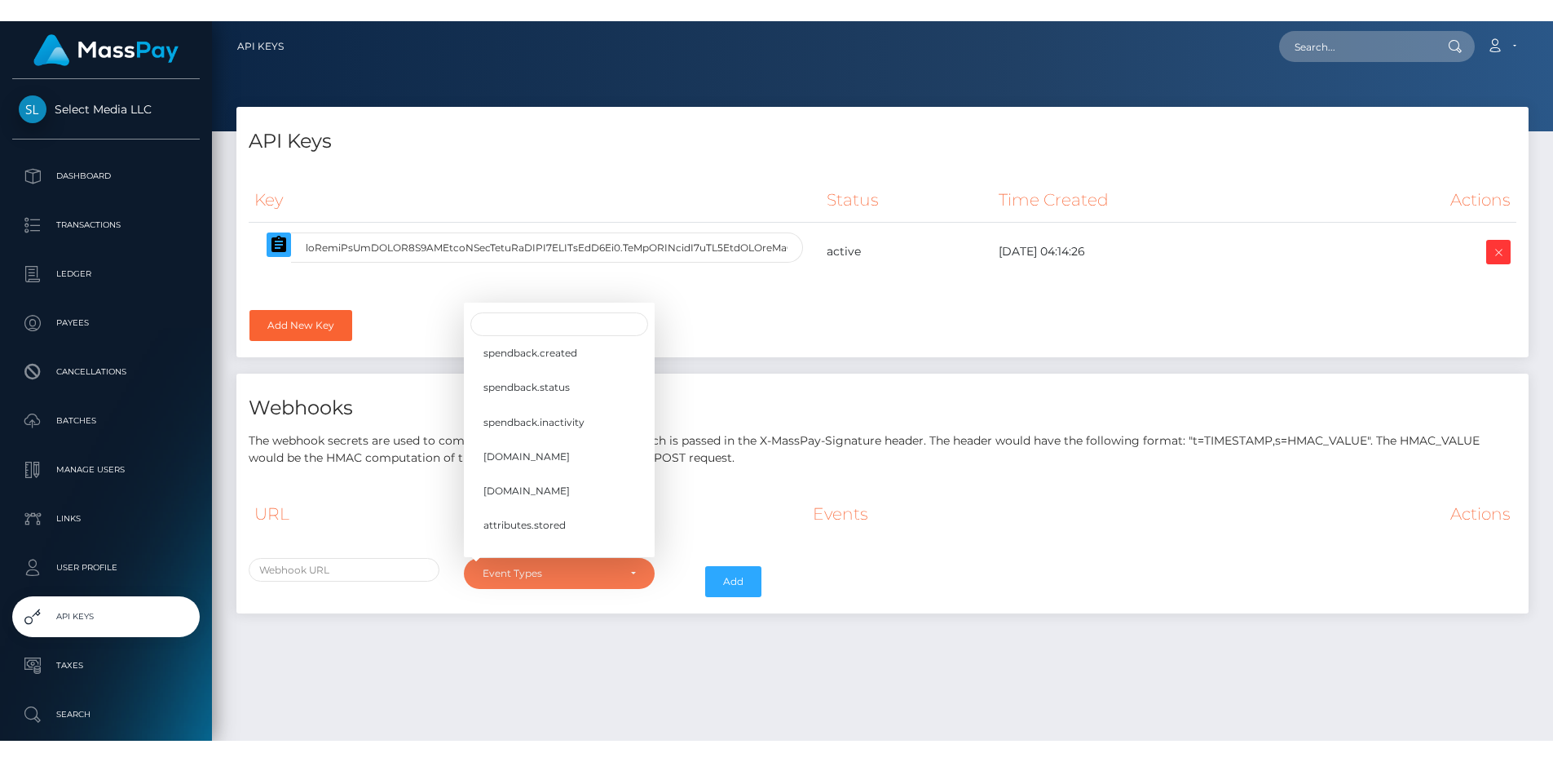
scroll to position [443, 0]
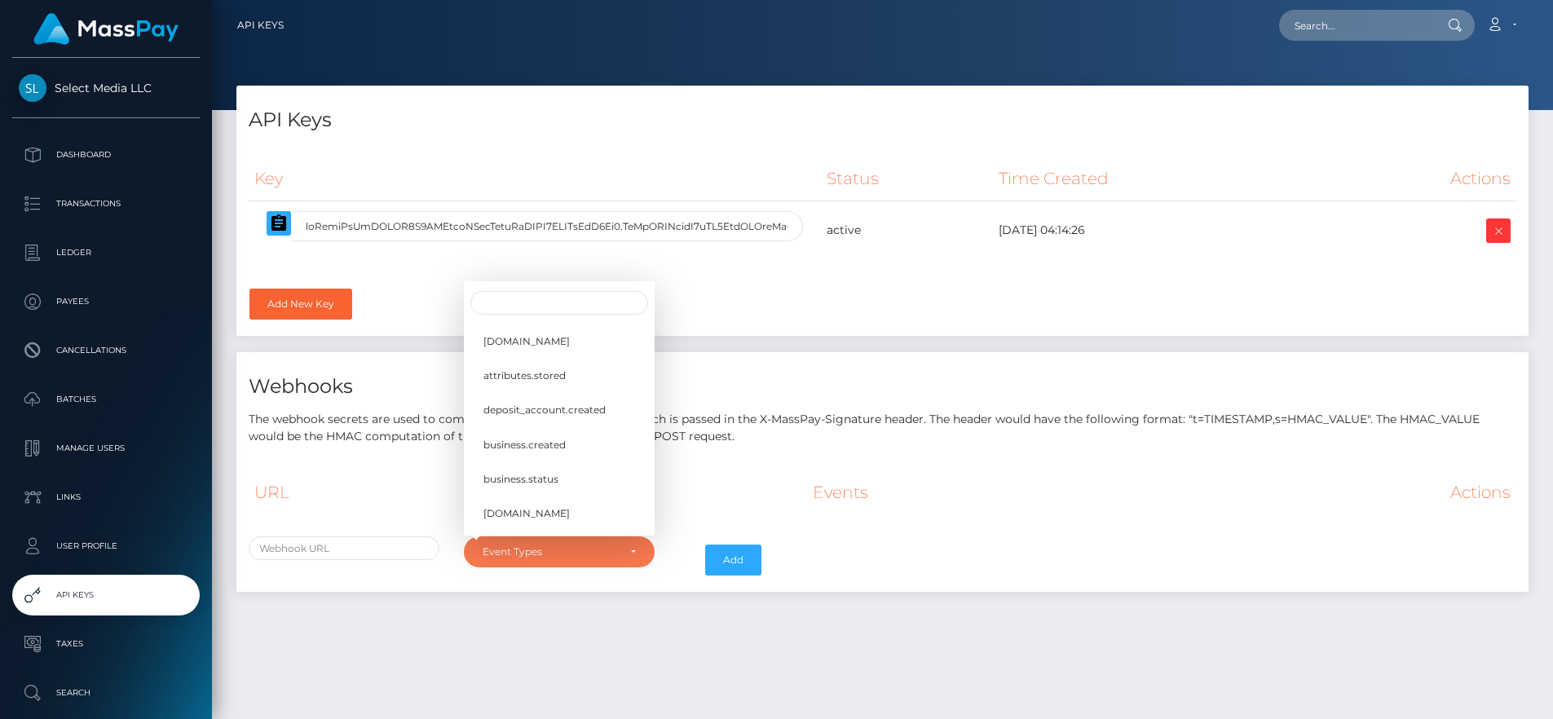
click at [805, 311] on div "Key Status Time Created Actions" at bounding box center [882, 240] width 1292 height 192
